Goal: Use online tool/utility: Utilize a website feature to perform a specific function

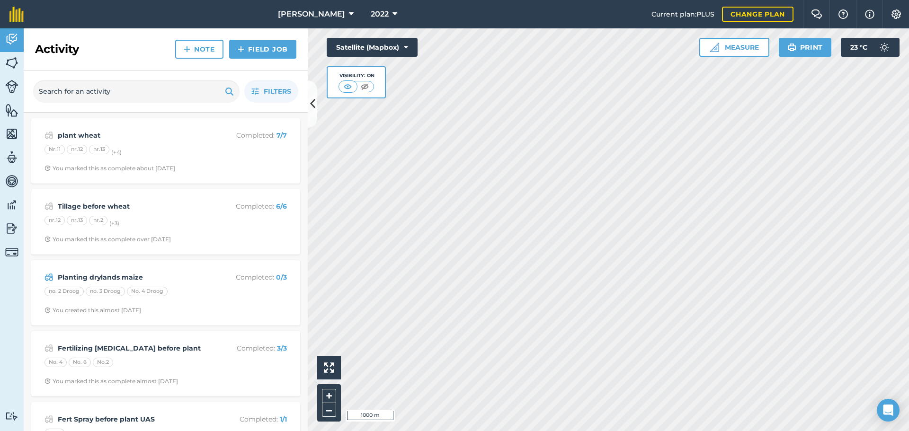
click at [305, 106] on div "Activity Fields Livestock Features Maps Team Vehicles Data Reporting Billing Tu…" at bounding box center [454, 229] width 909 height 403
click at [733, 47] on button "Measure" at bounding box center [734, 47] width 70 height 19
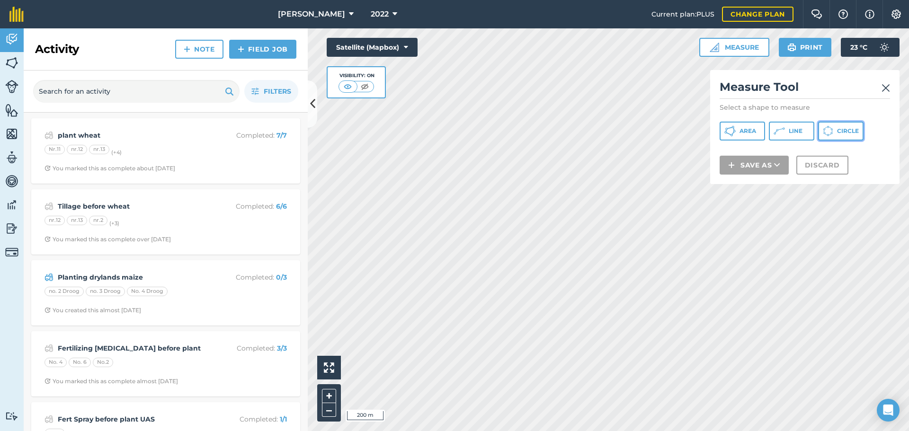
click at [735, 132] on icon at bounding box center [729, 130] width 11 height 11
click at [886, 86] on img at bounding box center [885, 87] width 9 height 11
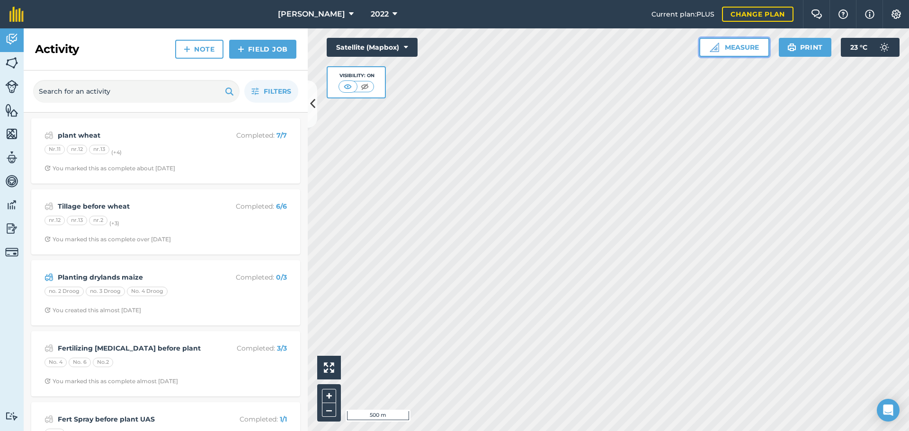
click at [727, 49] on button "Measure" at bounding box center [734, 47] width 70 height 19
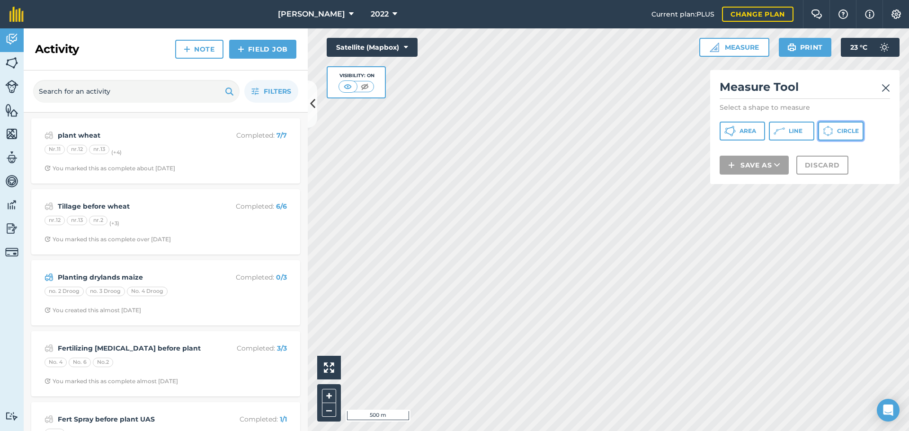
click at [832, 133] on icon at bounding box center [831, 133] width 1 height 2
click at [883, 90] on img at bounding box center [885, 87] width 9 height 11
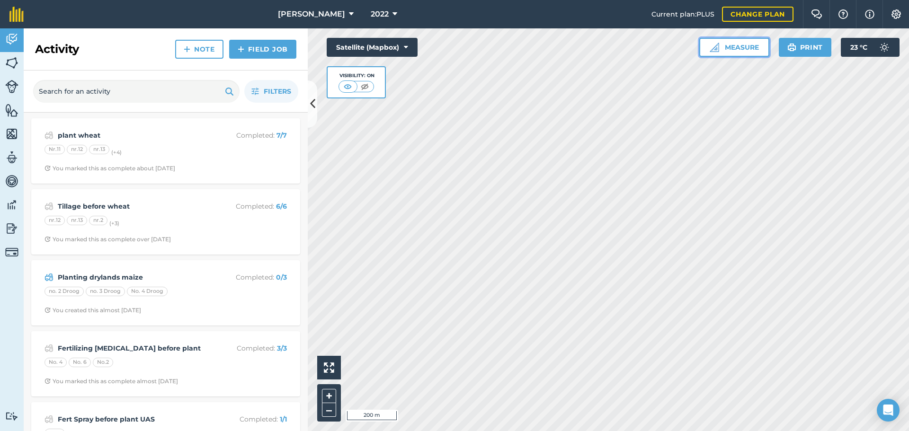
click at [737, 48] on button "Measure" at bounding box center [734, 47] width 70 height 19
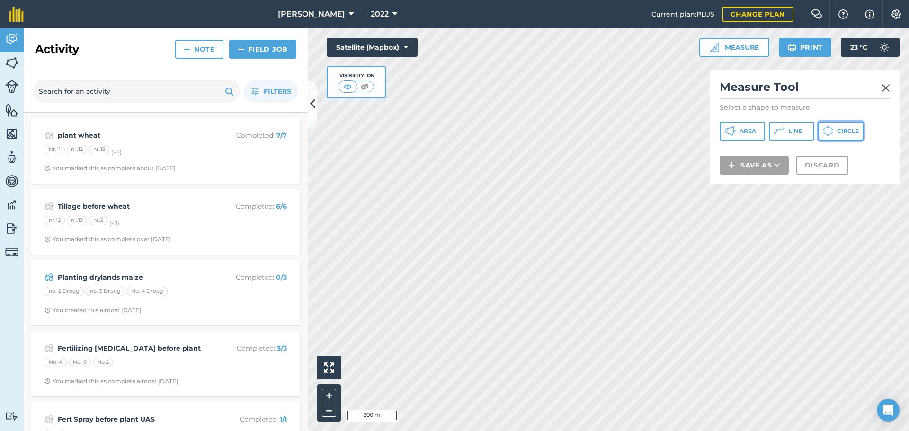
click at [832, 131] on icon at bounding box center [831, 131] width 0 height 2
click at [887, 86] on img at bounding box center [885, 87] width 9 height 11
